Goal: Check status: Check status

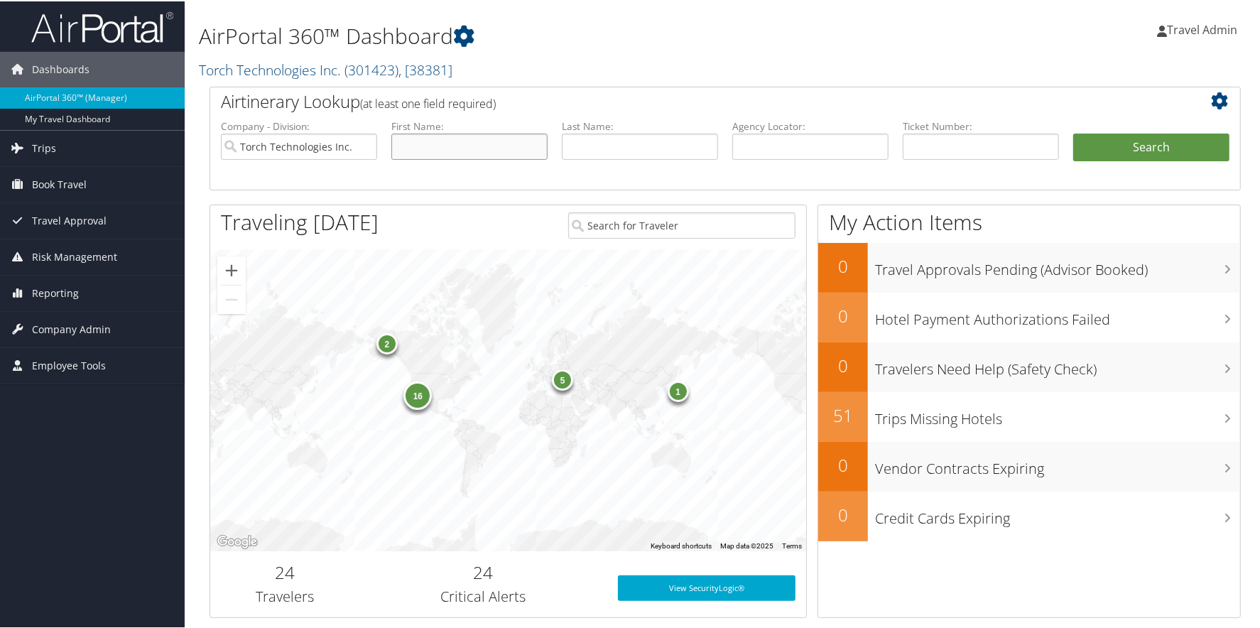
click at [499, 142] on input "text" at bounding box center [469, 145] width 156 height 26
type input "[PERSON_NAME]"
click at [1074, 132] on button "Search" at bounding box center [1152, 146] width 156 height 28
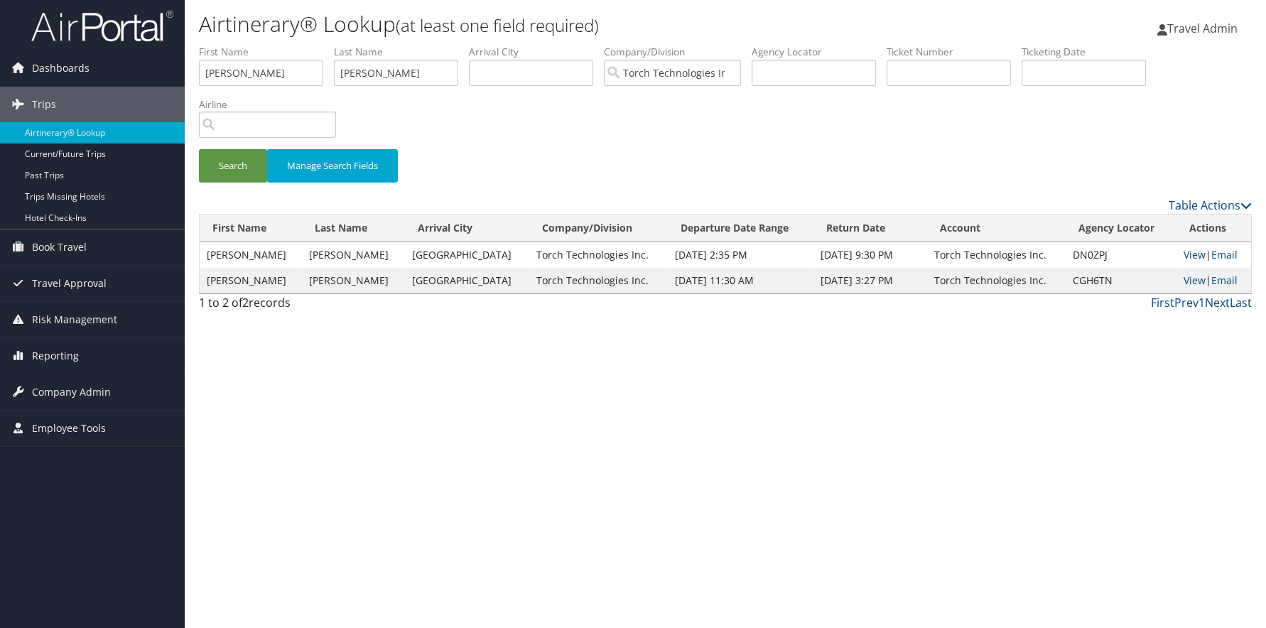
click at [1191, 251] on link "View" at bounding box center [1195, 254] width 22 height 13
